Goal: Task Accomplishment & Management: Manage account settings

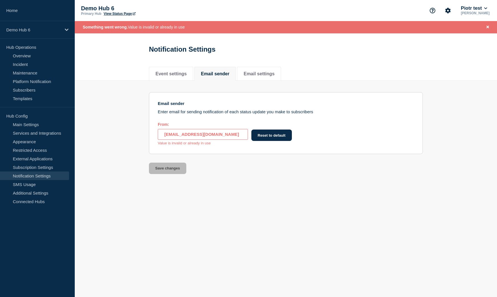
click at [201, 140] on input "do-not-reply@statushub.com" at bounding box center [203, 134] width 90 height 11
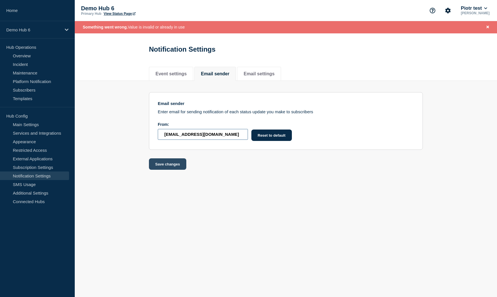
type input "do-not-reply@stillalive.com"
click at [171, 170] on button "Save changes" at bounding box center [167, 163] width 37 height 11
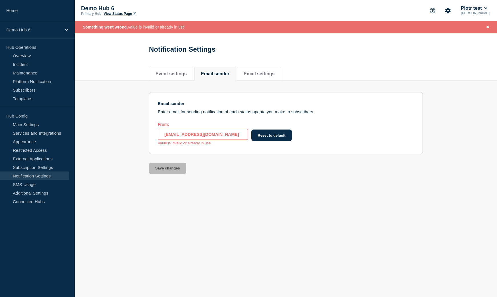
click at [470, 9] on button "Piotr test" at bounding box center [474, 8] width 29 height 6
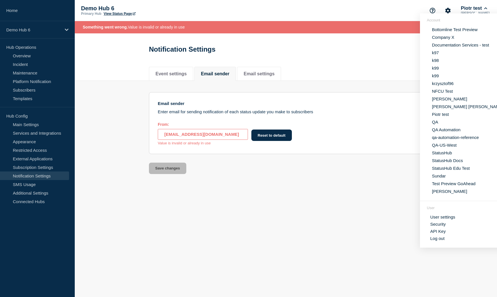
click at [446, 39] on button "Company X" at bounding box center [443, 37] width 26 height 5
click at [437, 156] on button "StatusHub" at bounding box center [441, 152] width 23 height 5
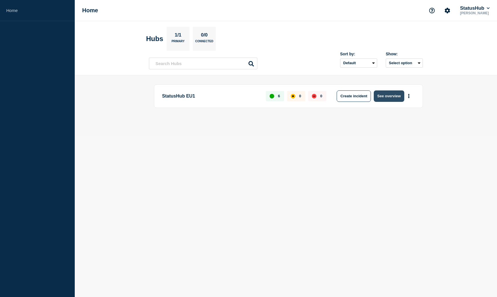
click at [383, 98] on button "See overview" at bounding box center [389, 95] width 30 height 11
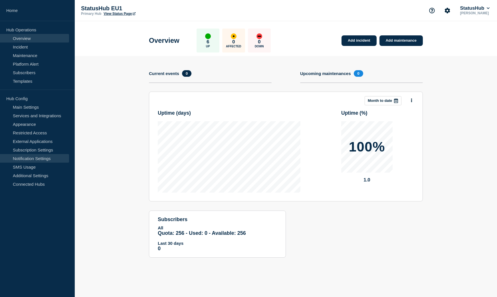
click at [41, 156] on link "Notification Settings" at bounding box center [34, 158] width 69 height 9
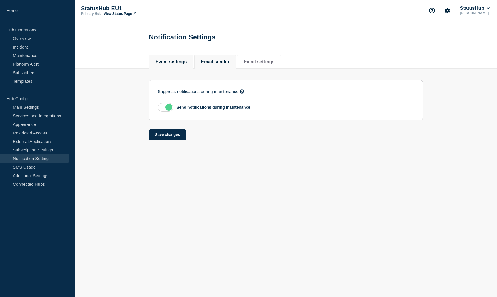
click at [219, 57] on li "Email sender" at bounding box center [215, 62] width 42 height 14
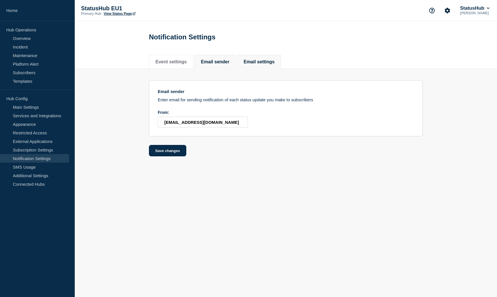
click at [255, 58] on li "Email settings" at bounding box center [259, 62] width 44 height 14
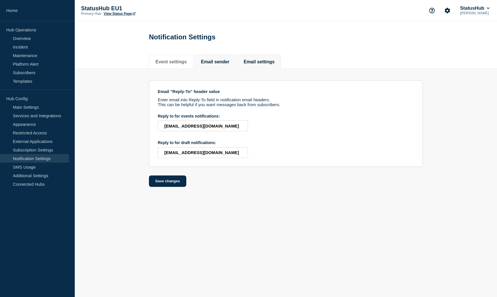
click at [221, 64] on button "Email sender" at bounding box center [215, 61] width 29 height 5
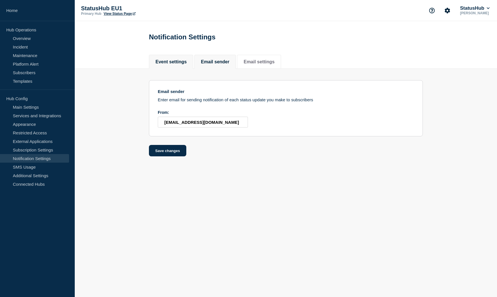
click at [170, 68] on li "Event settings" at bounding box center [171, 62] width 44 height 14
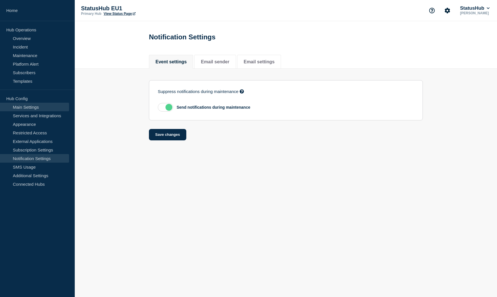
click at [33, 111] on link "Main Settings" at bounding box center [34, 107] width 69 height 9
